Goal: Information Seeking & Learning: Learn about a topic

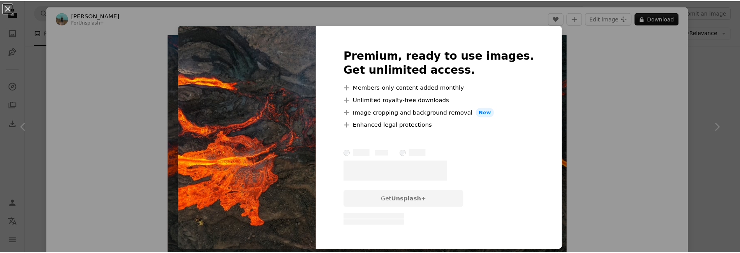
scroll to position [389, 0]
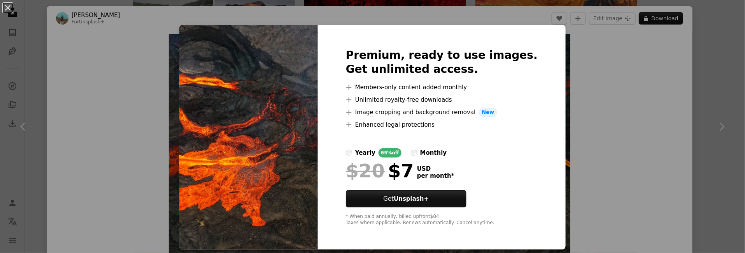
click at [685, 66] on div "An X shape Premium, ready to use images. Get unlimited access. A plus sign Memb…" at bounding box center [372, 126] width 745 height 253
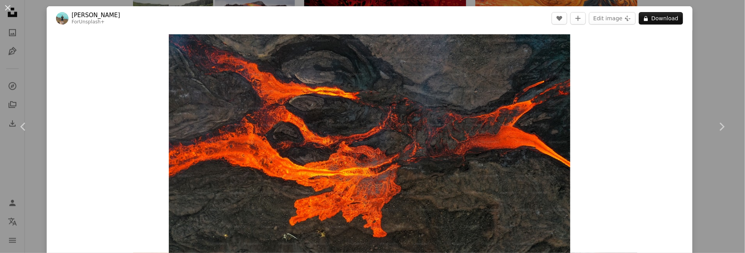
click at [711, 24] on div "An X shape Chevron left Chevron right [PERSON_NAME] For Unsplash+ A heart A plu…" at bounding box center [372, 126] width 745 height 253
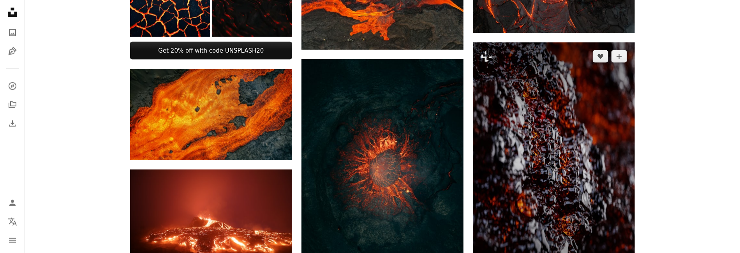
scroll to position [506, 0]
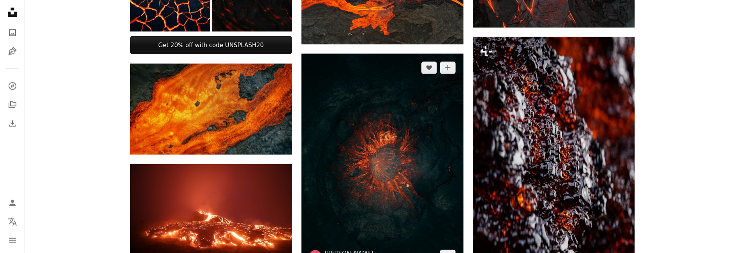
click at [437, 114] on img at bounding box center [382, 162] width 162 height 216
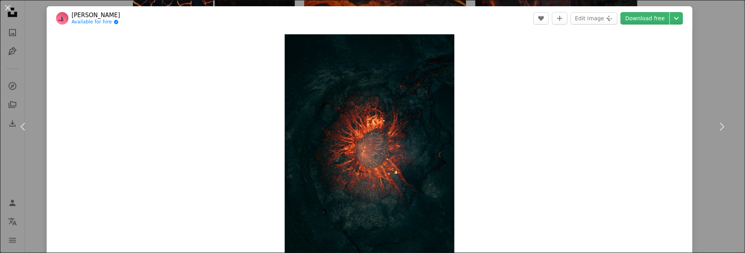
click at [715, 54] on div "An X shape Chevron left Chevron right [PERSON_NAME] Available for hire A checkm…" at bounding box center [372, 126] width 745 height 253
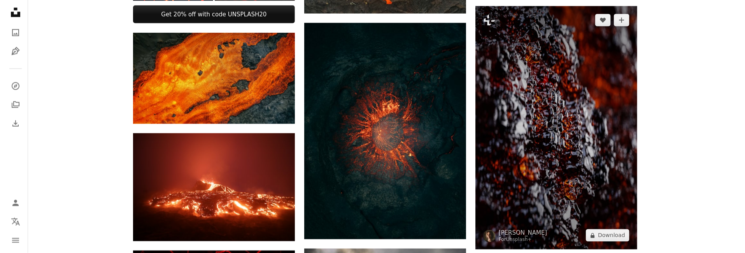
scroll to position [584, 0]
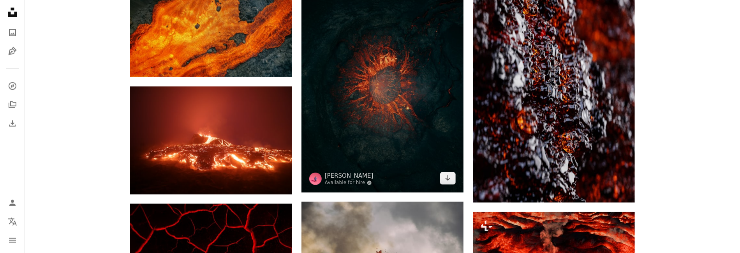
click at [400, 100] on img at bounding box center [382, 84] width 162 height 216
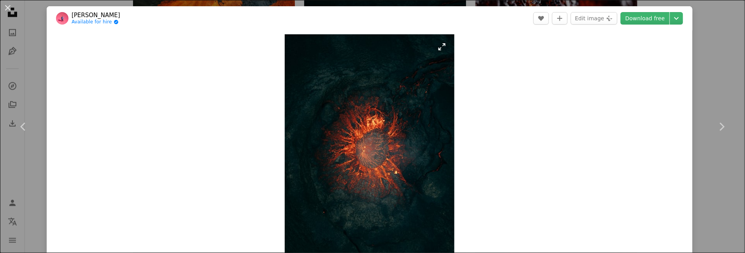
click at [386, 116] on img "Zoom in on this image" at bounding box center [370, 147] width 170 height 226
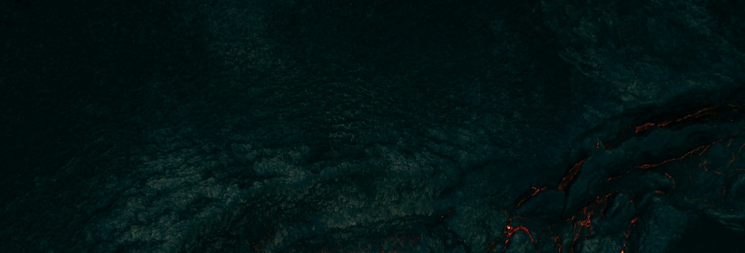
scroll to position [363, 0]
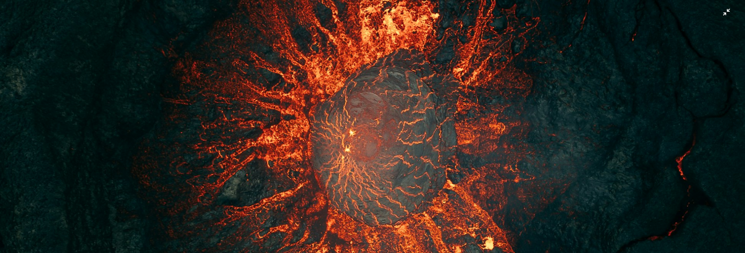
click at [522, 104] on img "Zoom out on this image" at bounding box center [373, 133] width 746 height 995
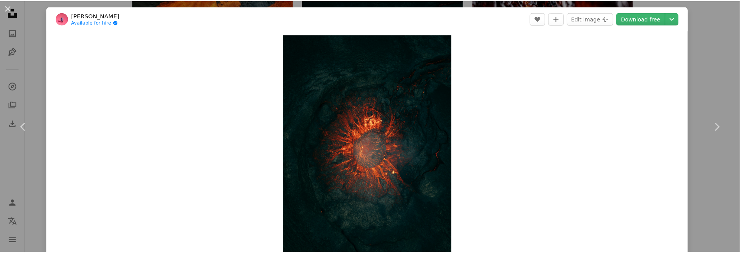
scroll to position [8, 0]
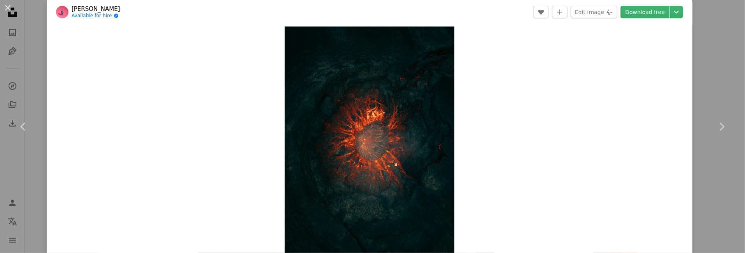
click at [728, 40] on div "An X shape Chevron left Chevron right [PERSON_NAME] Available for hire A checkm…" at bounding box center [372, 126] width 745 height 253
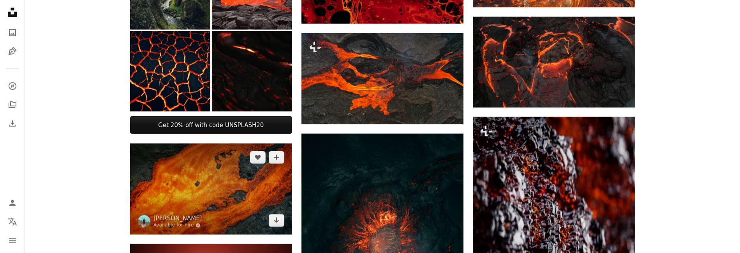
scroll to position [428, 0]
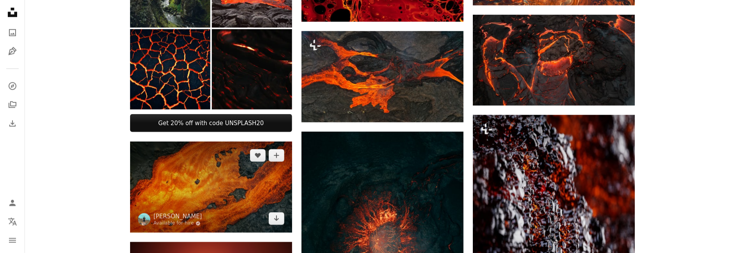
click at [278, 189] on img at bounding box center [211, 186] width 162 height 91
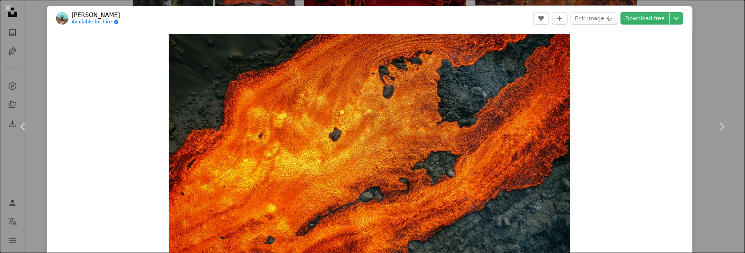
click at [712, 33] on div "An X shape Chevron left Chevron right [PERSON_NAME] Available for hire A checkm…" at bounding box center [372, 126] width 745 height 253
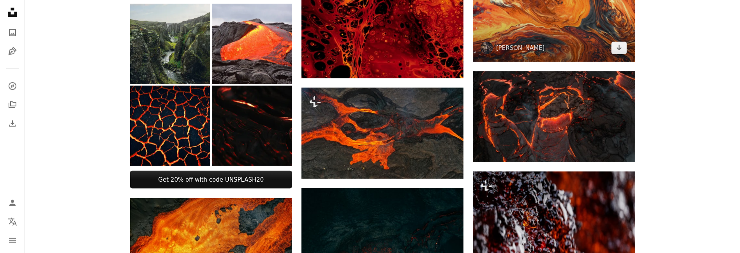
scroll to position [350, 0]
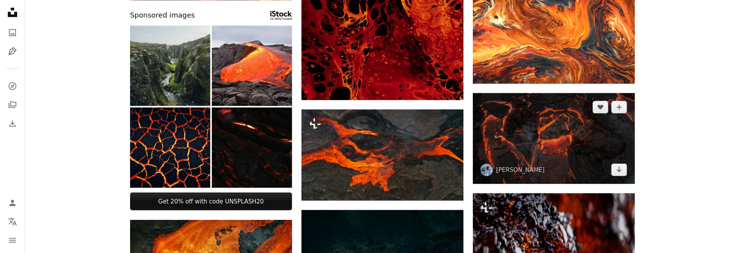
click at [573, 121] on img at bounding box center [554, 138] width 162 height 91
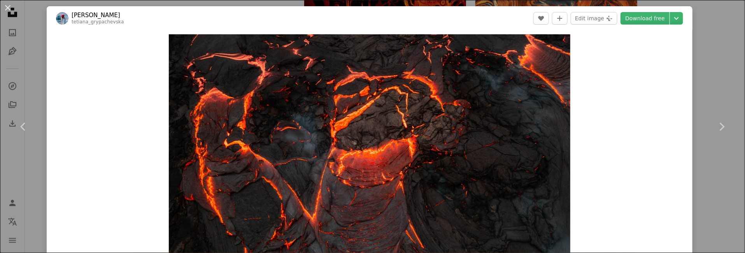
click at [696, 72] on div "An X shape Chevron left Chevron right [PERSON_NAME] tetiana_grypachevska A hear…" at bounding box center [372, 126] width 745 height 253
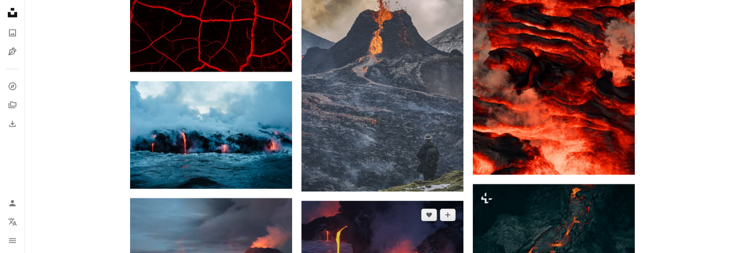
scroll to position [1012, 0]
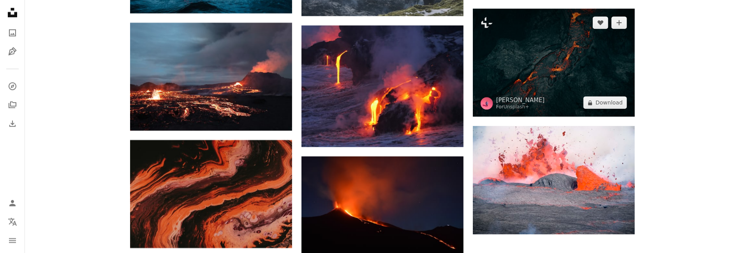
click at [569, 53] on img at bounding box center [554, 63] width 162 height 108
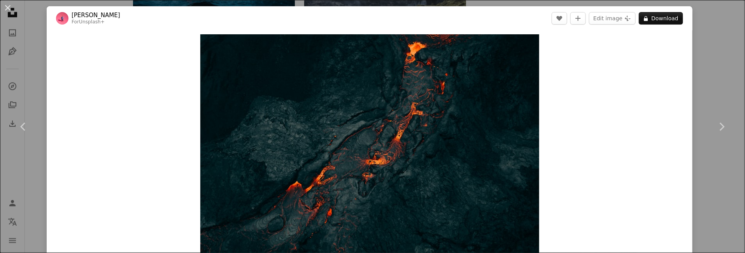
click at [714, 53] on div "An X shape Chevron left Chevron right [PERSON_NAME] For Unsplash+ A heart A plu…" at bounding box center [372, 126] width 745 height 253
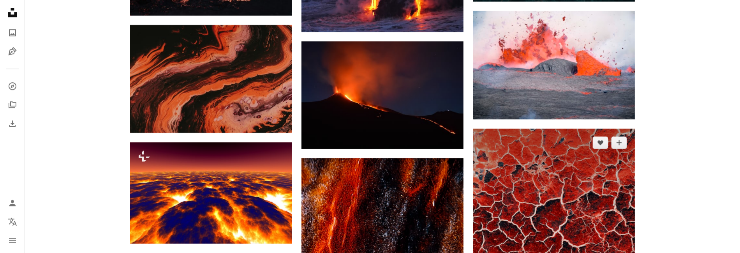
scroll to position [1129, 0]
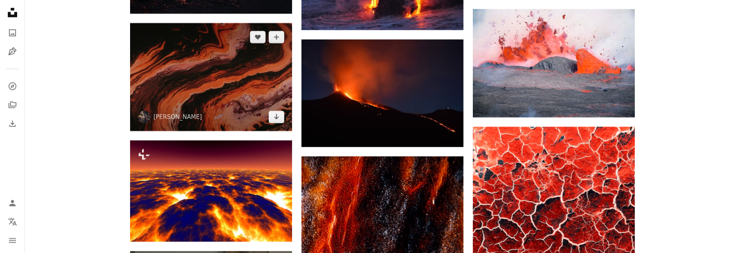
click at [216, 81] on img at bounding box center [211, 77] width 162 height 108
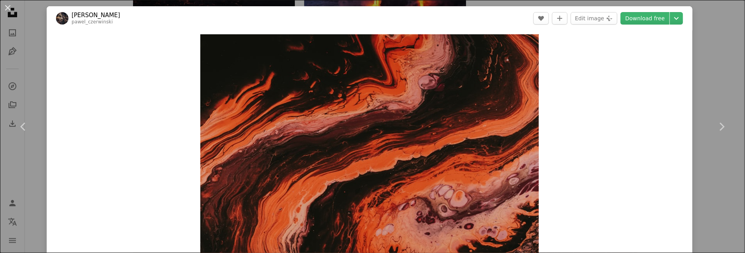
click at [705, 63] on div "An X shape Chevron left Chevron right [PERSON_NAME] pawel_czerwinski A heart A …" at bounding box center [372, 126] width 745 height 253
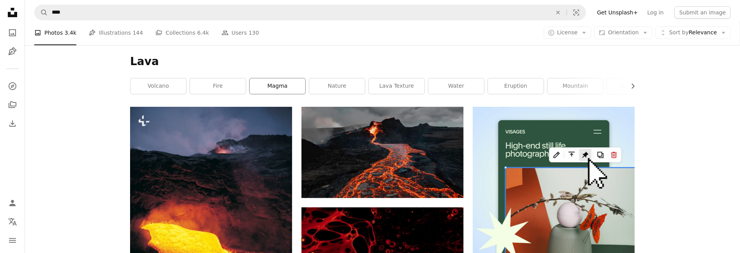
click at [279, 85] on link "magma" at bounding box center [278, 86] width 56 height 16
